Goal: Information Seeking & Learning: Find contact information

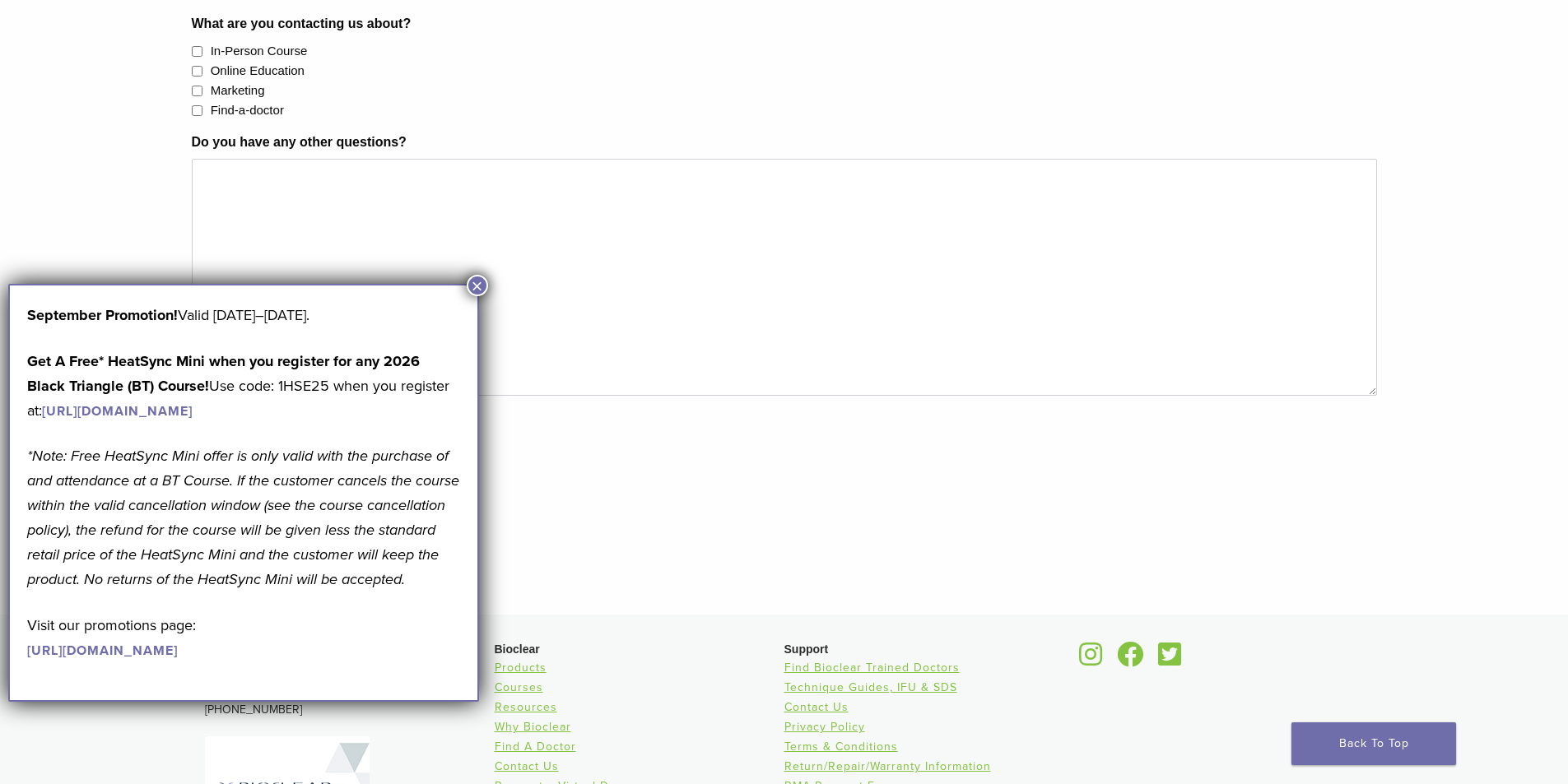
scroll to position [741, 0]
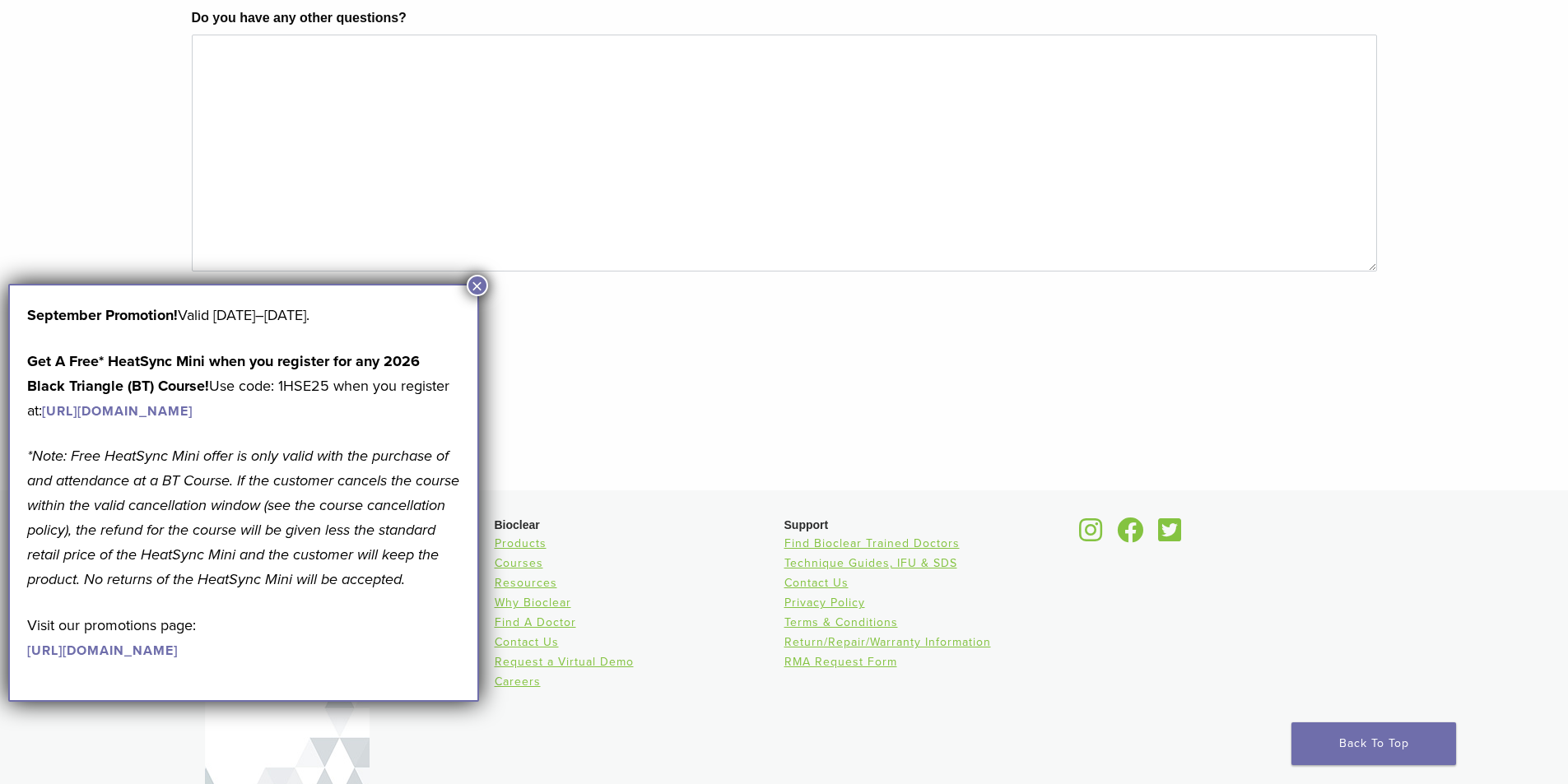
click at [477, 283] on button "×" at bounding box center [477, 285] width 21 height 21
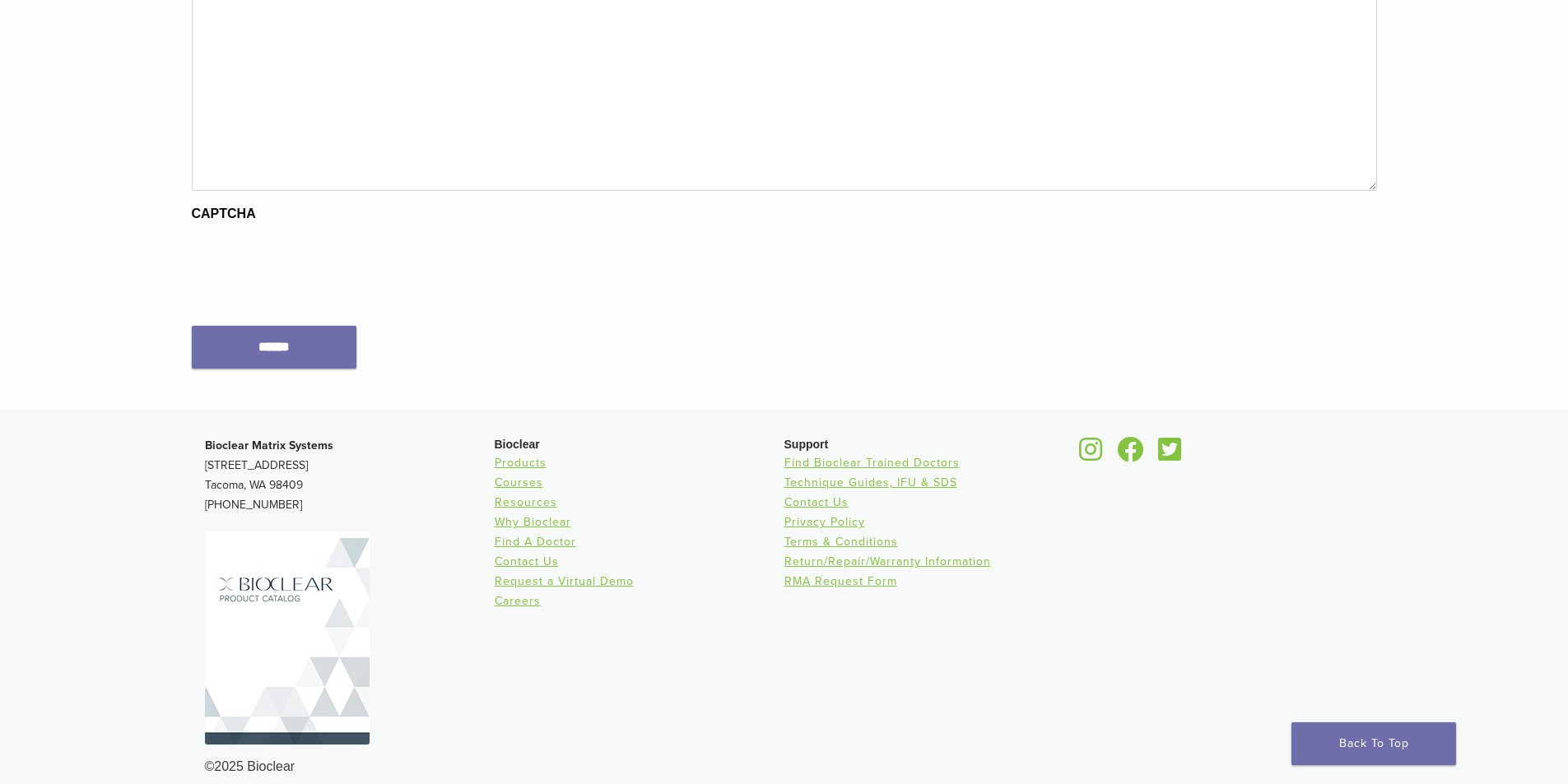
scroll to position [823, 0]
click at [517, 553] on li "Contact Us" at bounding box center [639, 560] width 290 height 20
click at [519, 558] on link "Contact Us" at bounding box center [527, 559] width 64 height 14
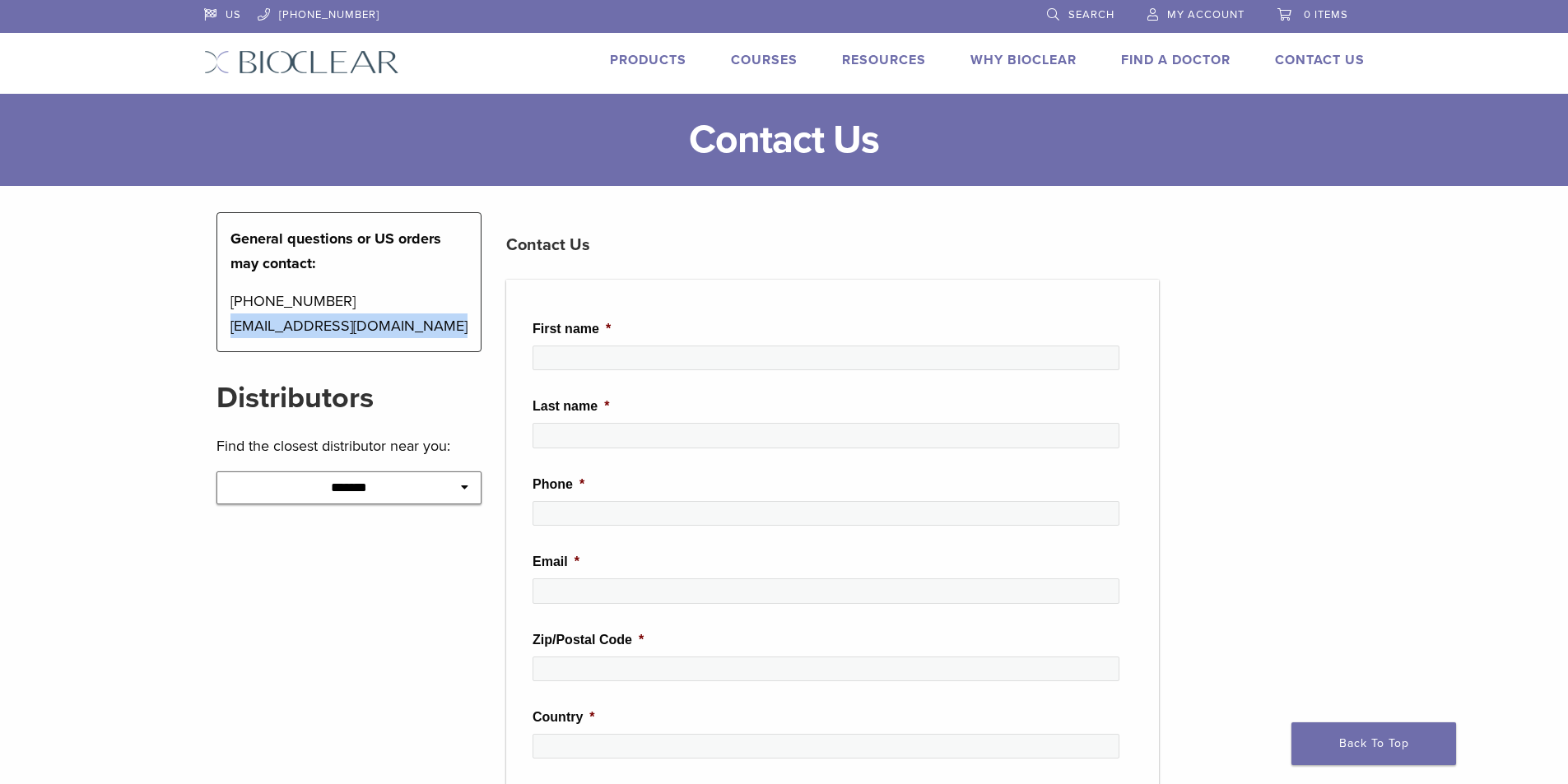
drag, startPoint x: 436, startPoint y: 328, endPoint x: 253, endPoint y: 325, distance: 183.0
click at [236, 343] on div "General questions or US orders may contact: [PHONE_NUMBER] [EMAIL_ADDRESS][DOMA…" at bounding box center [350, 282] width 266 height 140
drag, startPoint x: 230, startPoint y: 325, endPoint x: 428, endPoint y: 334, distance: 198.2
click at [428, 334] on p "[PHONE_NUMBER] [EMAIL_ADDRESS][DOMAIN_NAME]" at bounding box center [349, 314] width 238 height 50
